Goal: Transaction & Acquisition: Purchase product/service

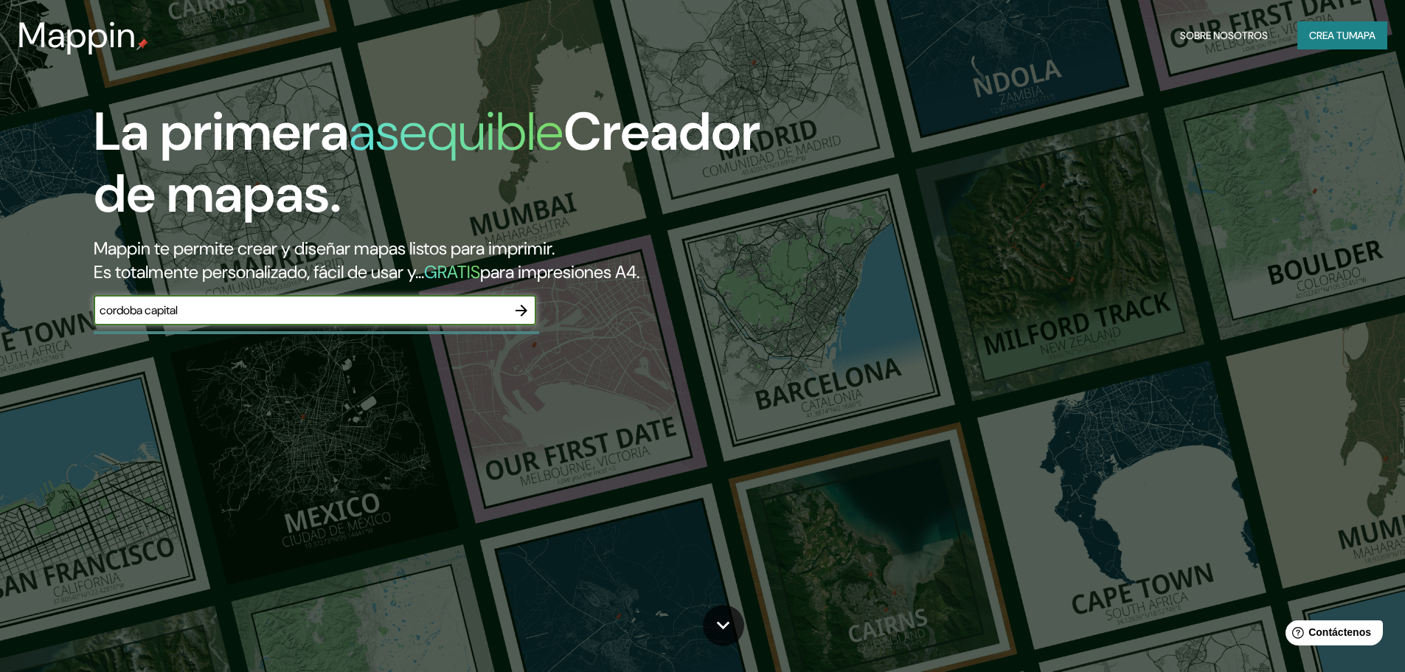
type input "cordoba capital"
click at [516, 300] on button "button" at bounding box center [522, 311] width 30 height 30
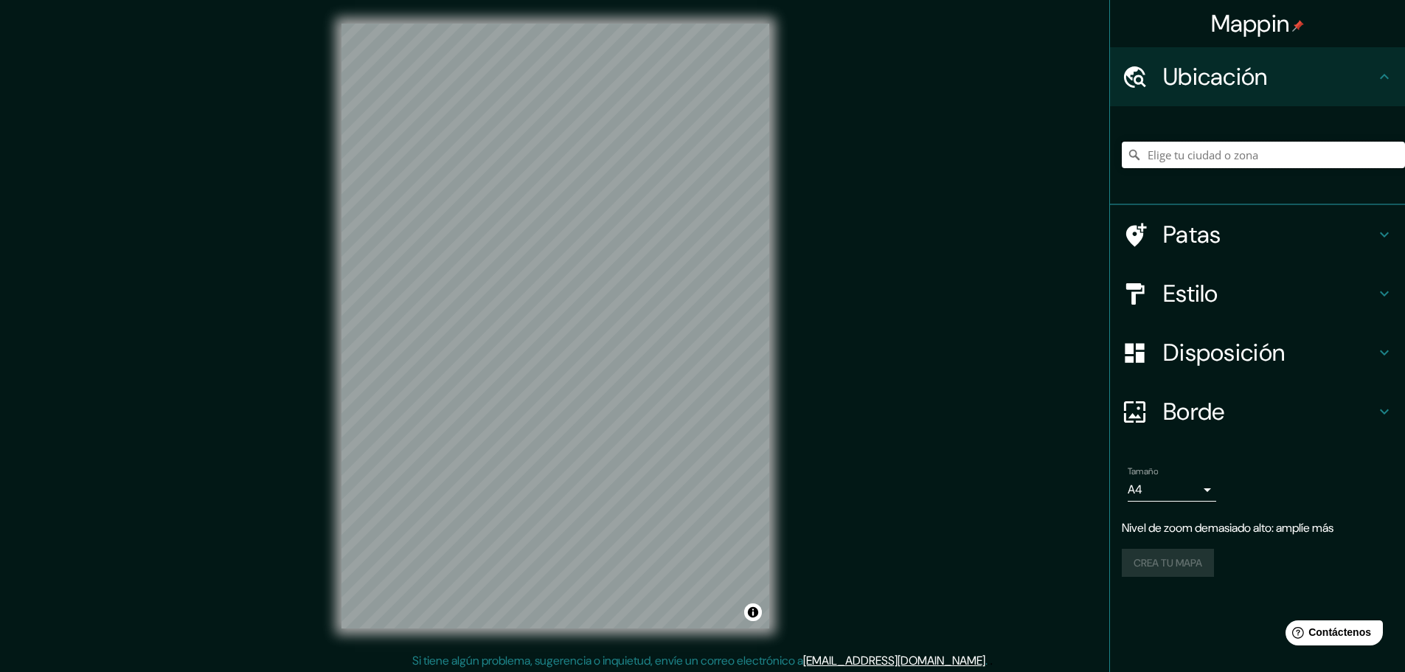
click at [1182, 165] on input "Elige tu ciudad o zona" at bounding box center [1263, 155] width 283 height 27
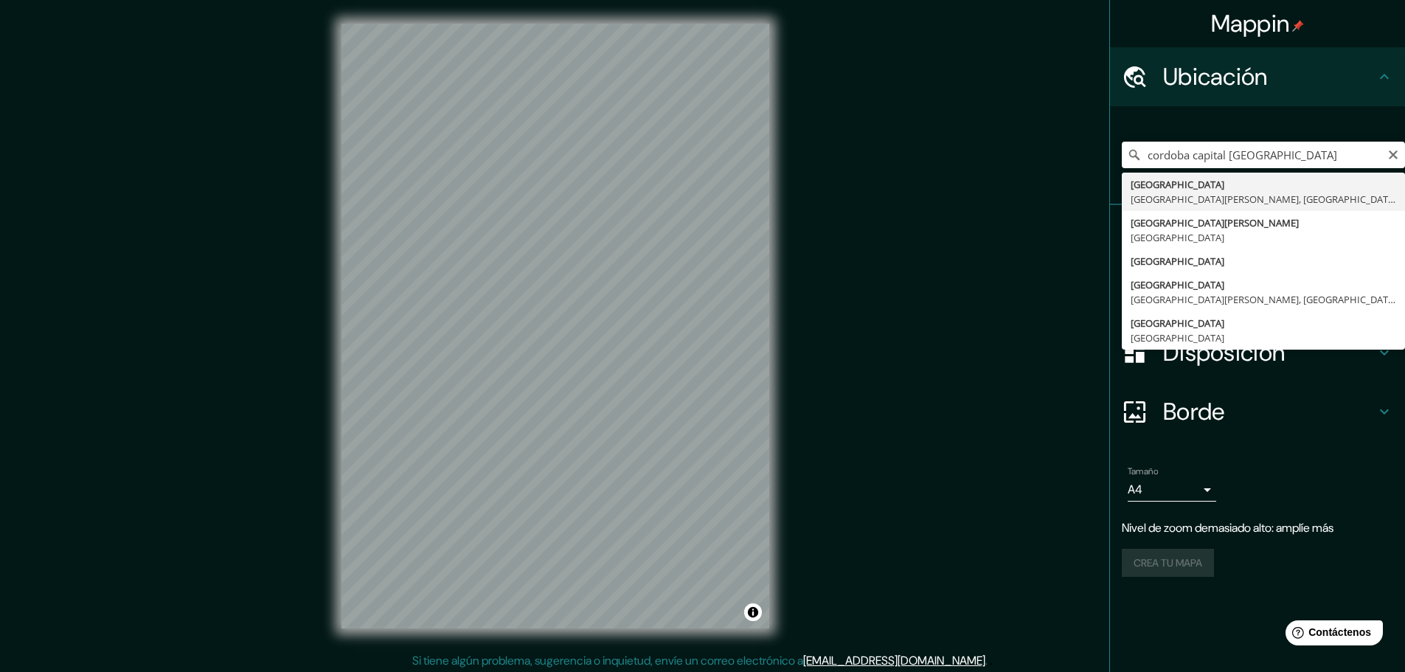
type input "[GEOGRAPHIC_DATA], [GEOGRAPHIC_DATA][PERSON_NAME], [GEOGRAPHIC_DATA]"
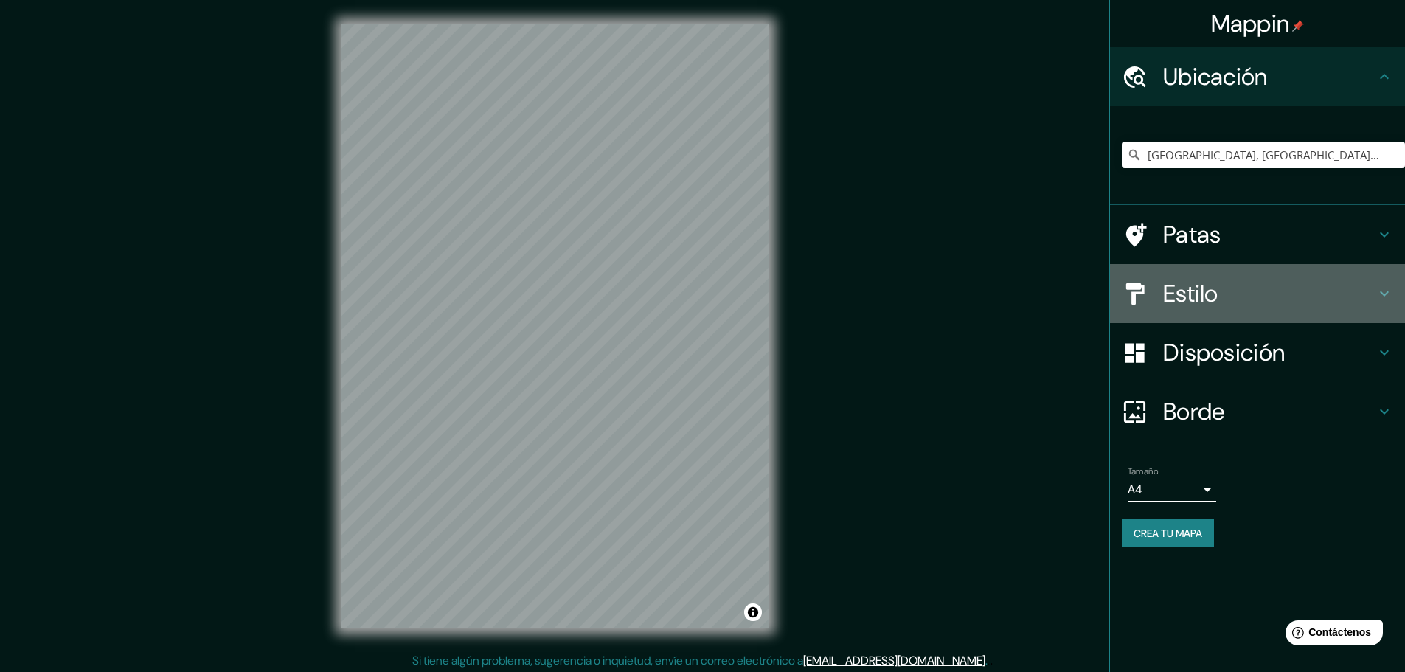
click at [1180, 286] on font "Estilo" at bounding box center [1190, 293] width 55 height 31
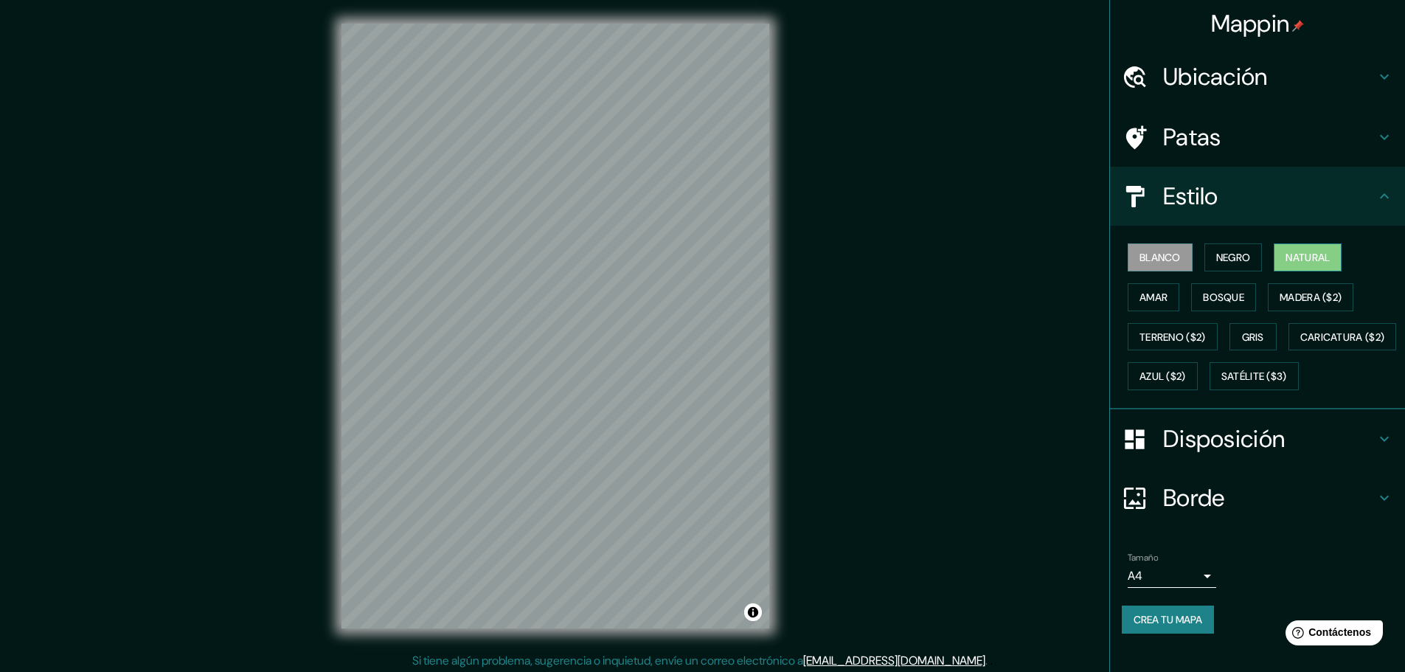
click at [1291, 254] on font "Natural" at bounding box center [1308, 257] width 44 height 13
click at [1234, 260] on font "Negro" at bounding box center [1233, 257] width 35 height 13
click at [1324, 256] on font "Natural" at bounding box center [1308, 257] width 44 height 13
click at [1242, 333] on font "Gris" at bounding box center [1253, 336] width 22 height 13
click at [1198, 362] on button "Azul ($2)" at bounding box center [1163, 376] width 70 height 28
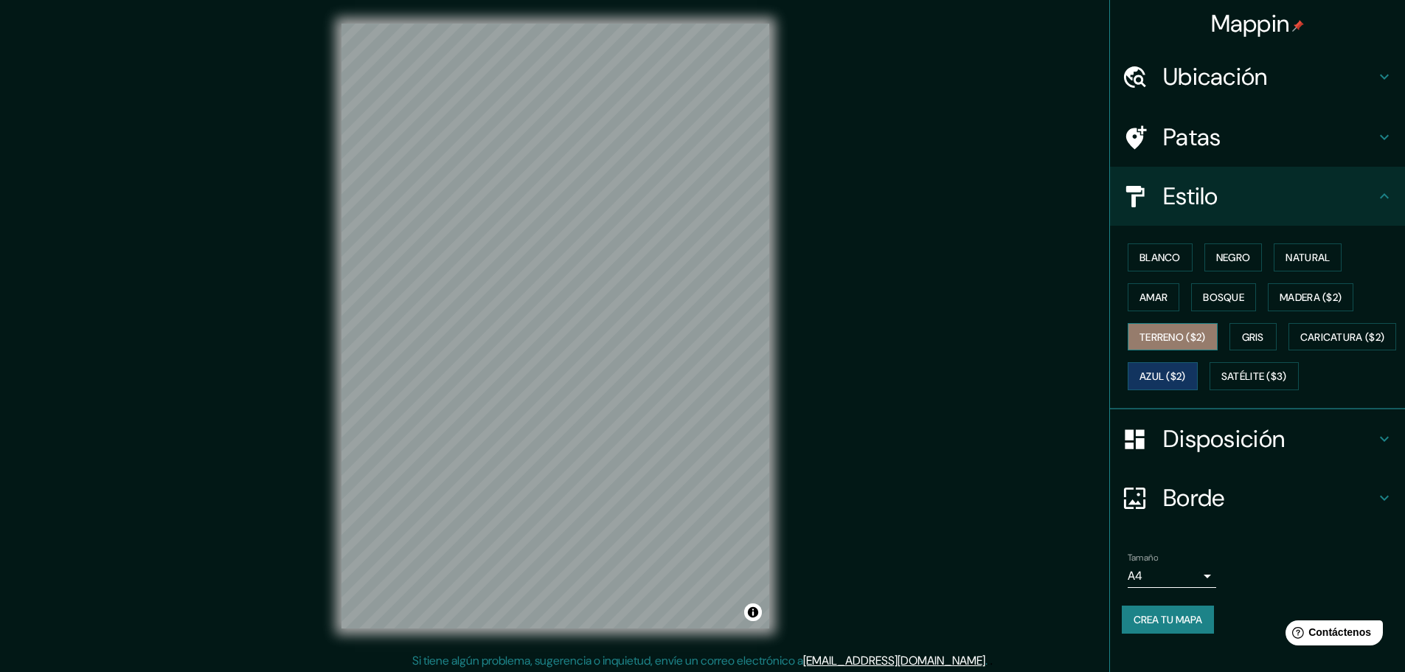
click at [1140, 334] on font "Terreno ($2)" at bounding box center [1173, 336] width 66 height 13
click at [1300, 344] on font "Caricatura ($2)" at bounding box center [1342, 336] width 85 height 13
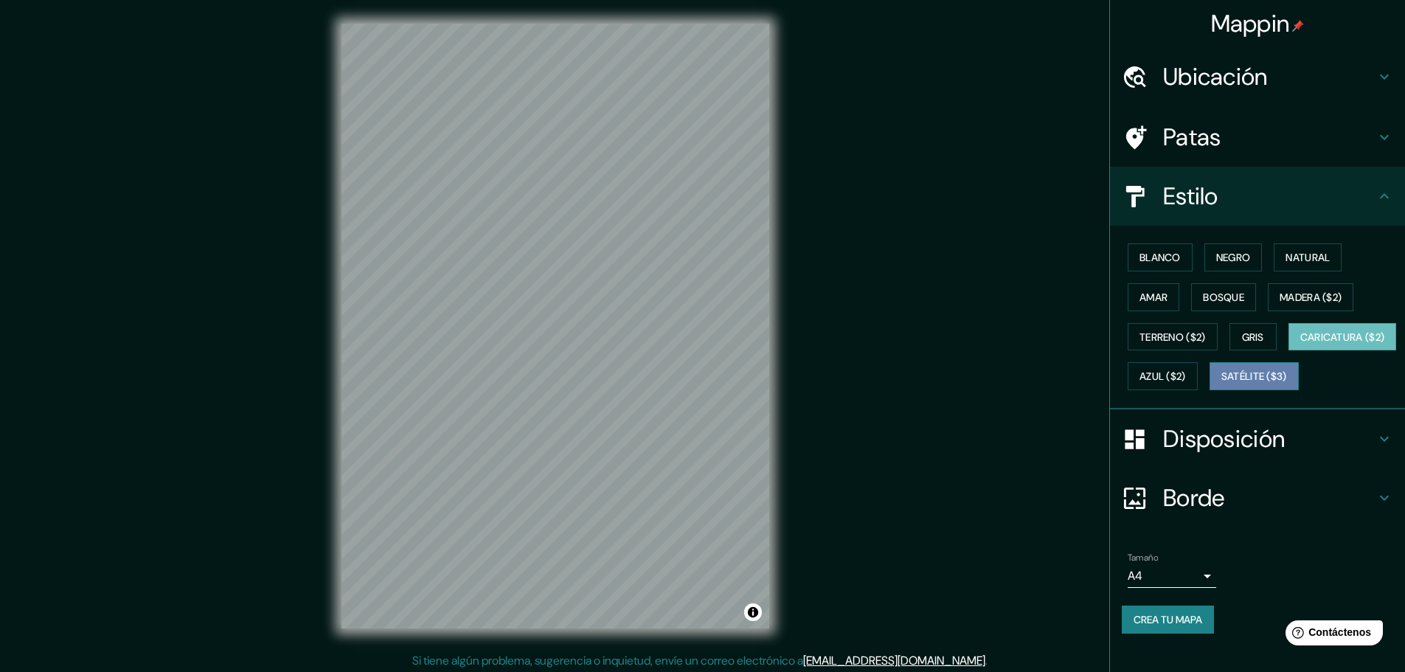
click at [1221, 384] on font "Satélite ($3)" at bounding box center [1254, 376] width 66 height 13
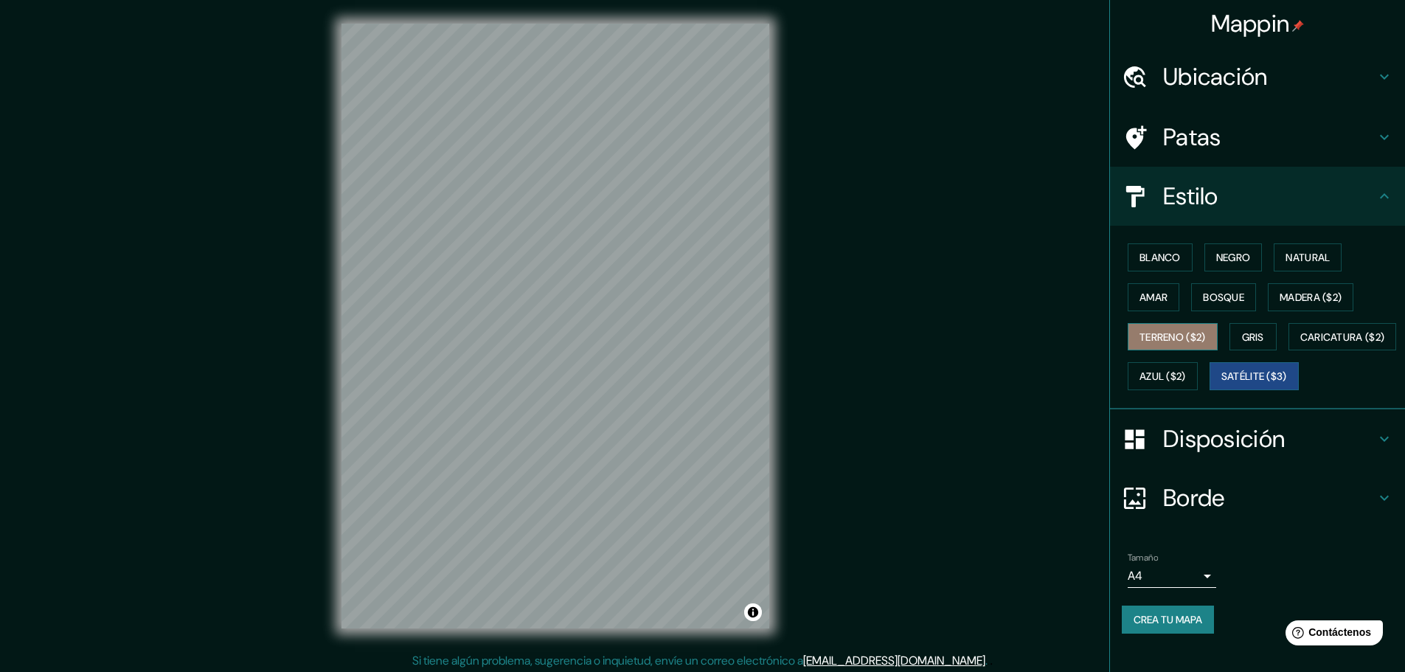
click at [1186, 342] on font "Terreno ($2)" at bounding box center [1173, 336] width 66 height 13
click at [1210, 299] on font "Bosque" at bounding box center [1223, 297] width 41 height 13
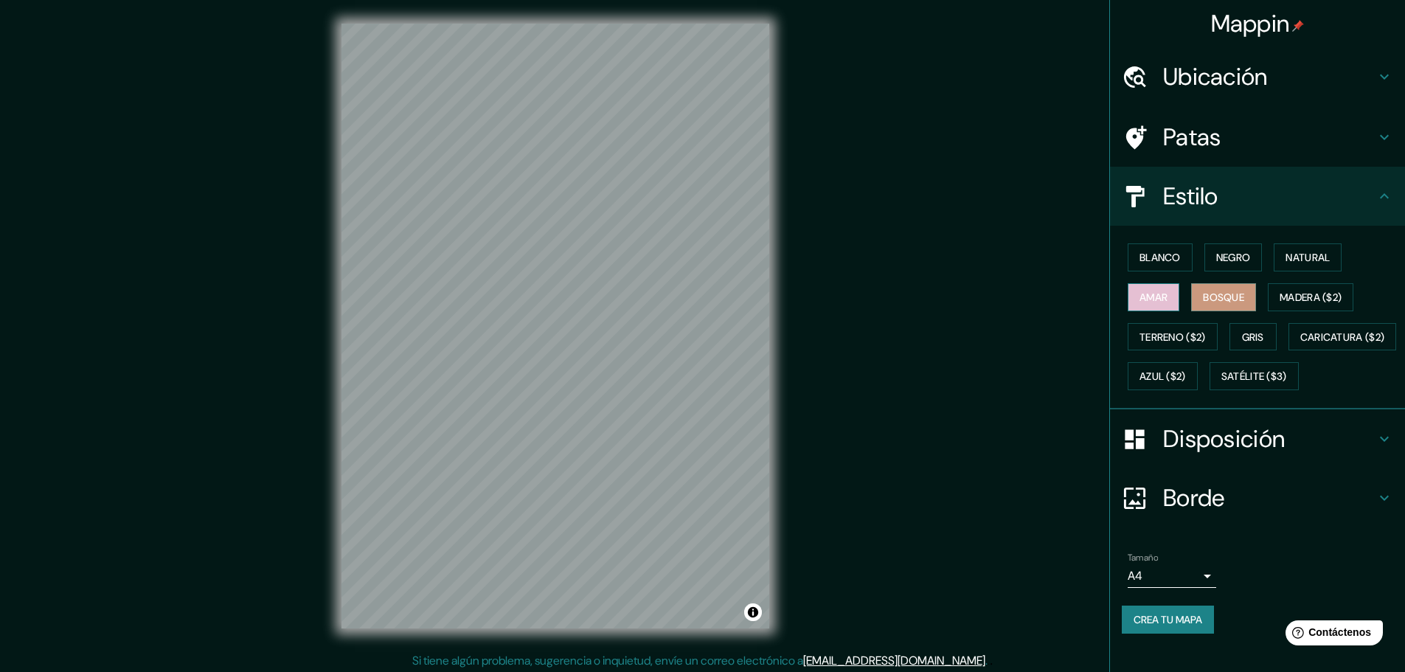
click at [1140, 297] on font "Amar" at bounding box center [1154, 297] width 28 height 13
click at [1146, 258] on font "Blanco" at bounding box center [1160, 257] width 41 height 13
click at [1230, 257] on font "Negro" at bounding box center [1233, 257] width 35 height 13
click at [1289, 262] on font "Natural" at bounding box center [1308, 257] width 44 height 13
click at [1210, 454] on font "Disposición" at bounding box center [1224, 438] width 122 height 31
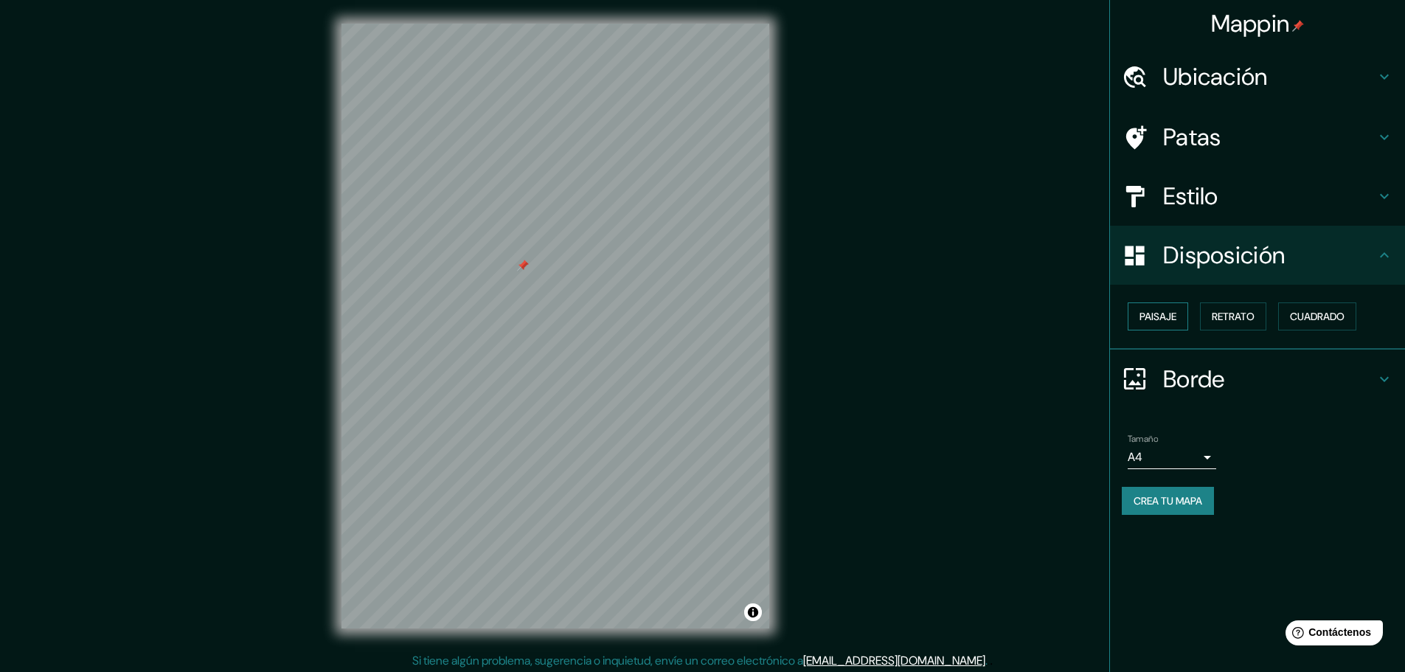
click at [1133, 313] on button "Paisaje" at bounding box center [1158, 316] width 60 height 28
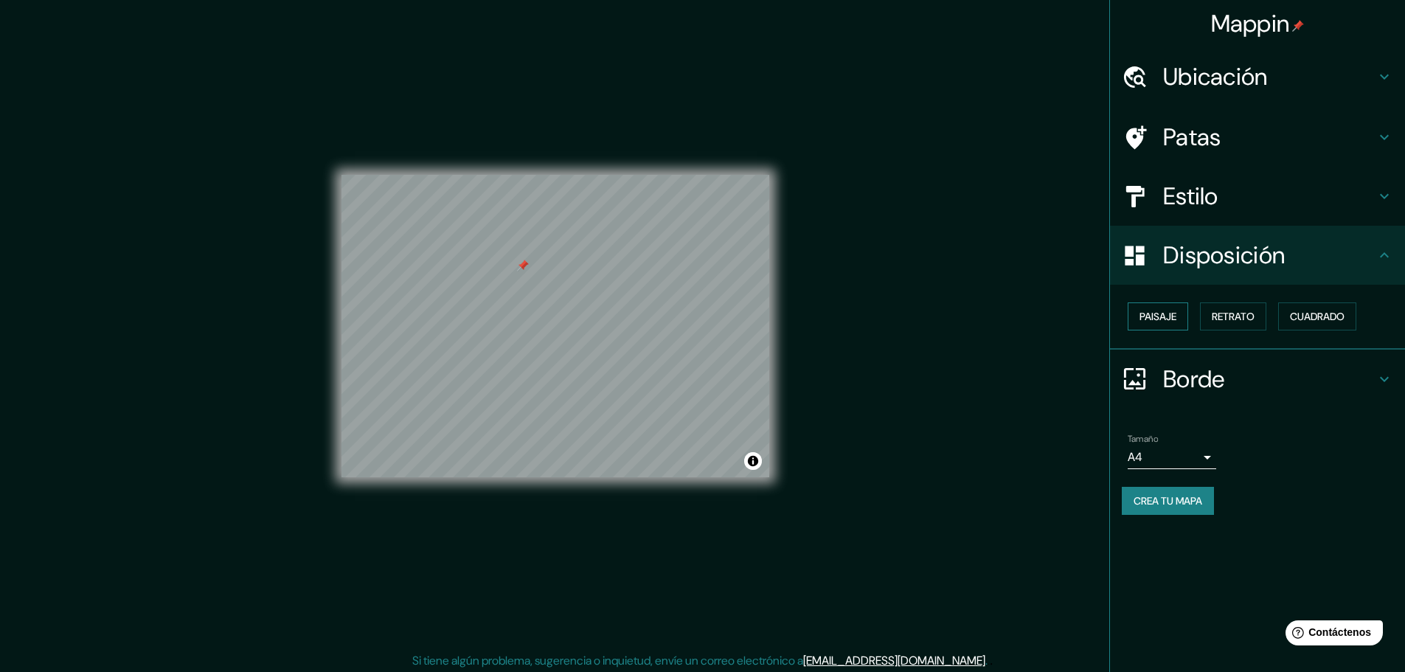
click at [1134, 313] on button "Paisaje" at bounding box center [1158, 316] width 60 height 28
click at [1323, 321] on font "Cuadrado" at bounding box center [1317, 316] width 55 height 13
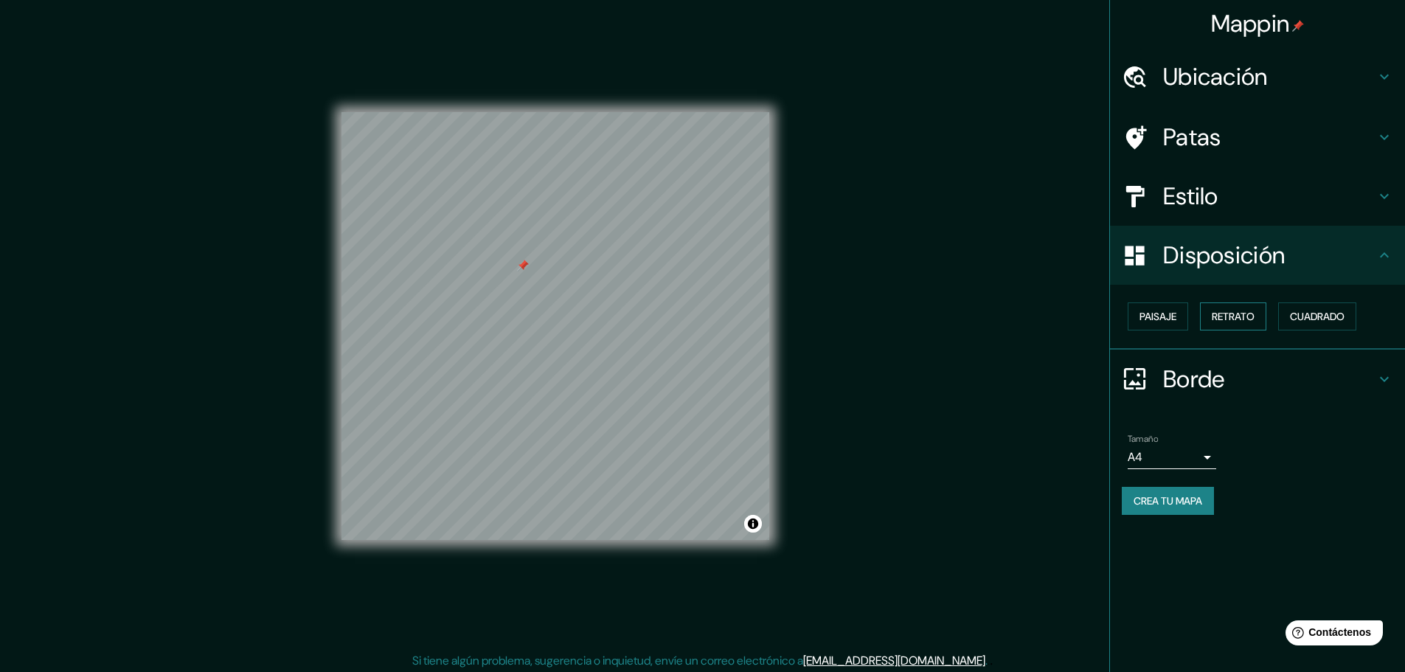
click at [1222, 314] on font "Retrato" at bounding box center [1233, 316] width 43 height 13
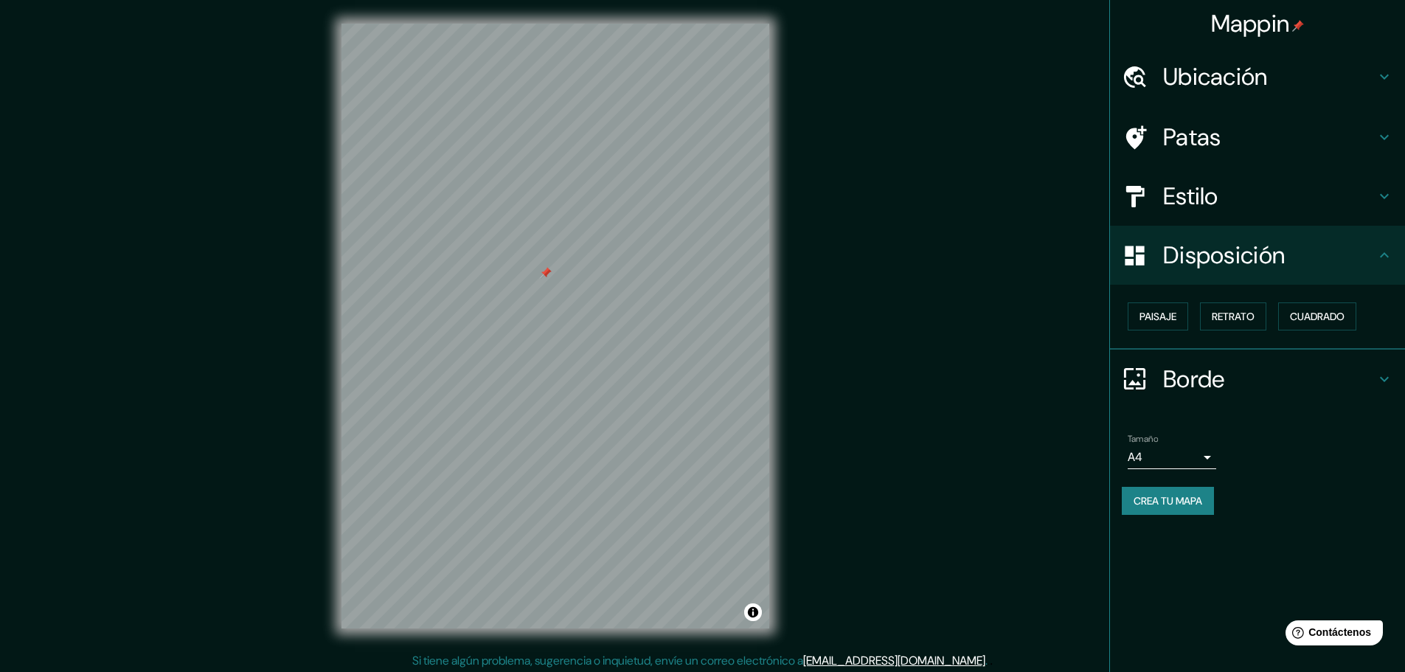
drag, startPoint x: 521, startPoint y: 266, endPoint x: 545, endPoint y: 274, distance: 24.7
click at [545, 274] on div at bounding box center [546, 273] width 12 height 12
click at [1221, 68] on font "Ubicación" at bounding box center [1215, 76] width 105 height 31
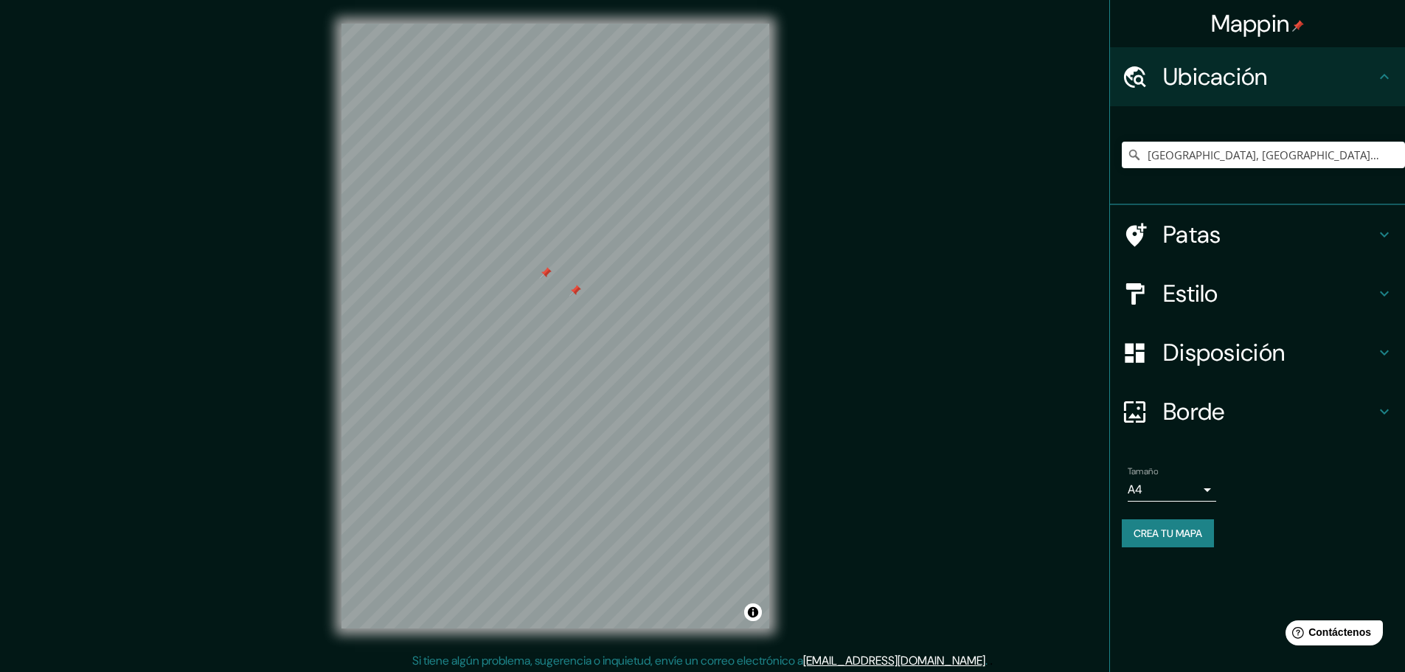
click at [1221, 68] on font "Ubicación" at bounding box center [1215, 76] width 105 height 31
click at [1216, 246] on font "Patas" at bounding box center [1192, 234] width 58 height 31
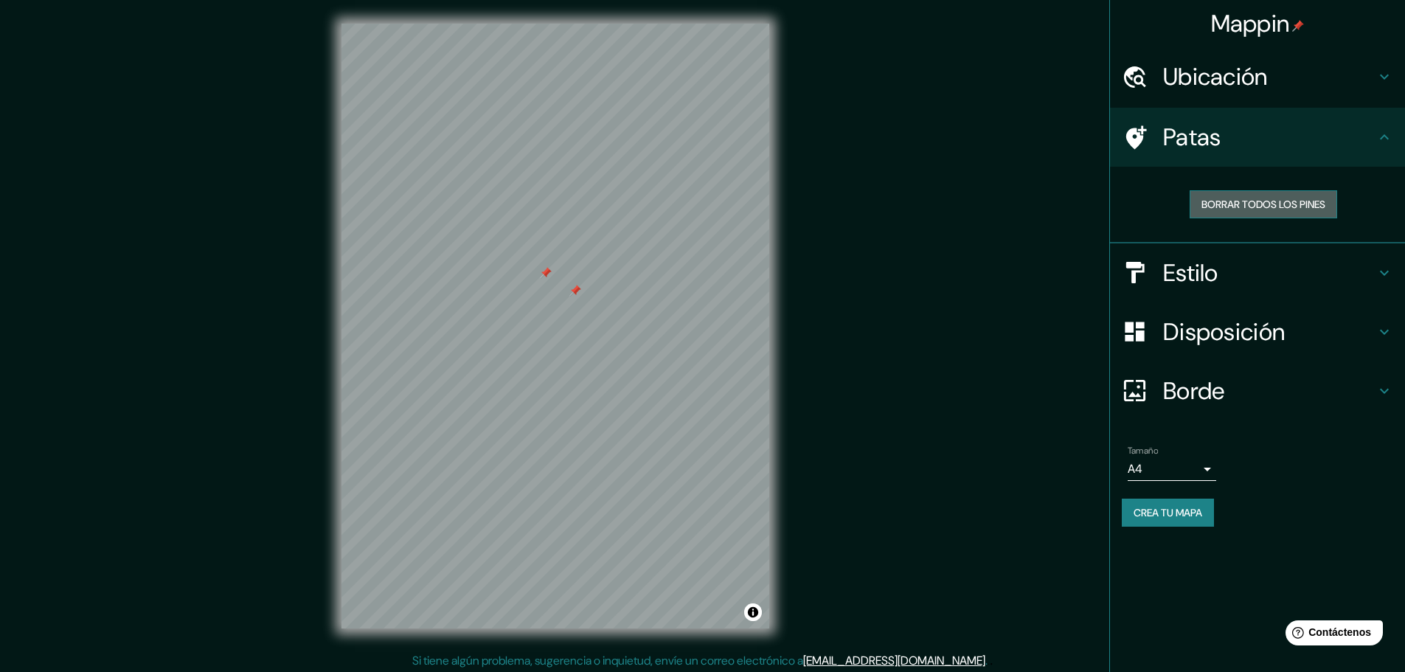
click at [1285, 204] on font "Borrar todos los pines" at bounding box center [1264, 204] width 124 height 13
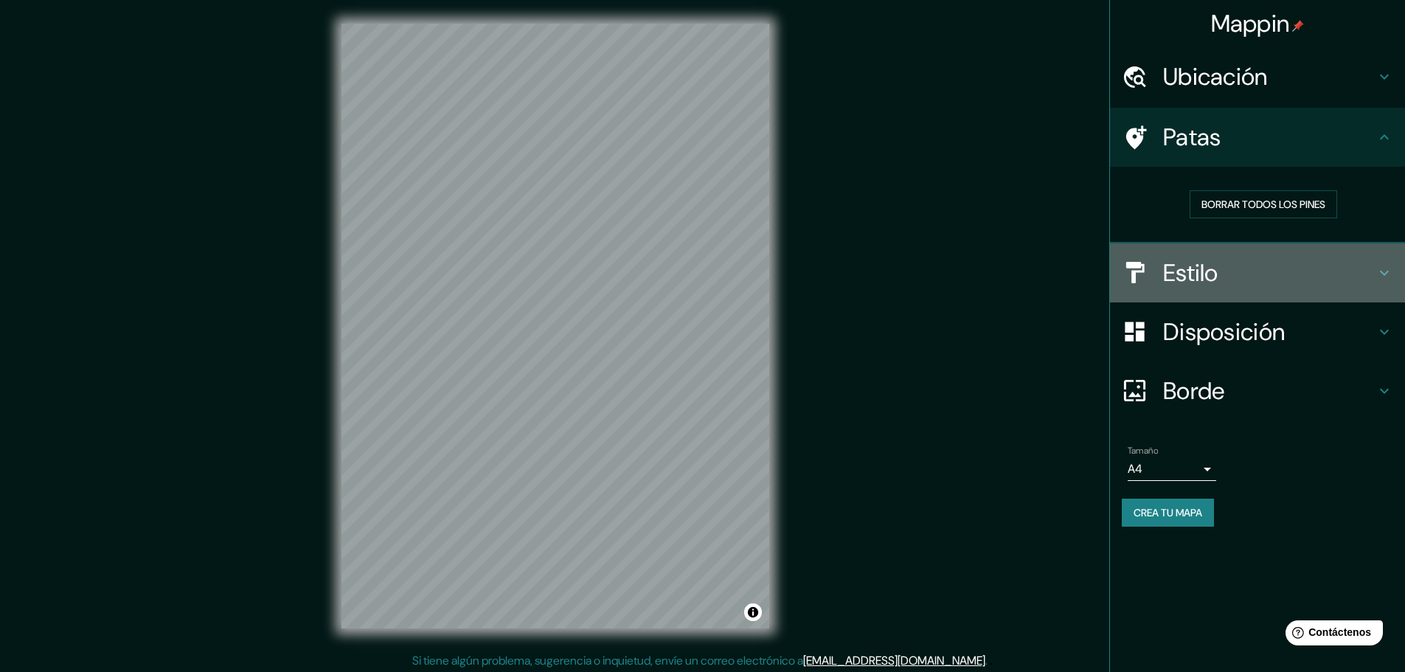
click at [1247, 257] on div "Estilo" at bounding box center [1257, 272] width 295 height 59
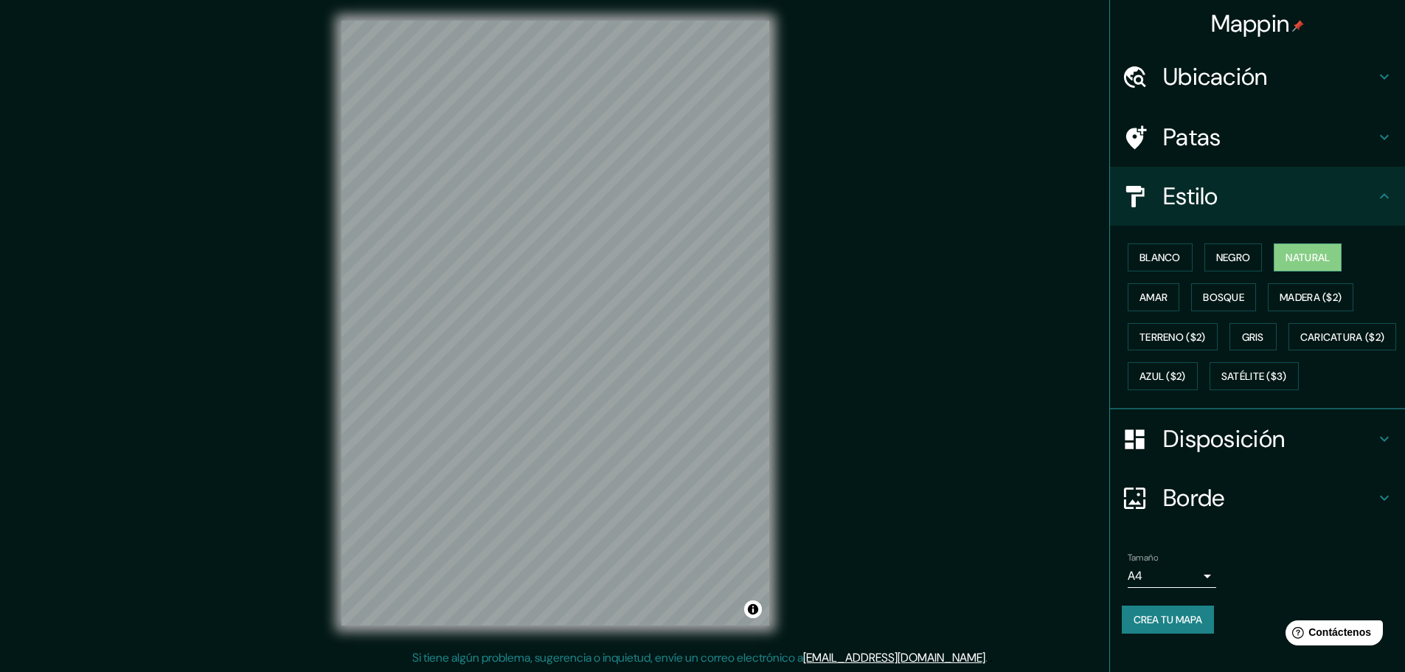
scroll to position [4, 0]
click at [1179, 626] on font "Crea tu mapa" at bounding box center [1168, 619] width 69 height 13
click at [1159, 626] on font "Crea tu mapa" at bounding box center [1168, 619] width 69 height 13
